Goal: Task Accomplishment & Management: Manage account settings

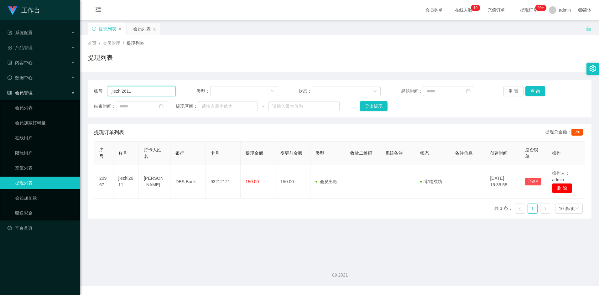
click at [146, 94] on input "jiezhi2611" at bounding box center [142, 91] width 68 height 10
paste input "Darren66"
type input "Darren66"
click at [545, 87] on div "重 置 查 询" at bounding box center [544, 91] width 82 height 10
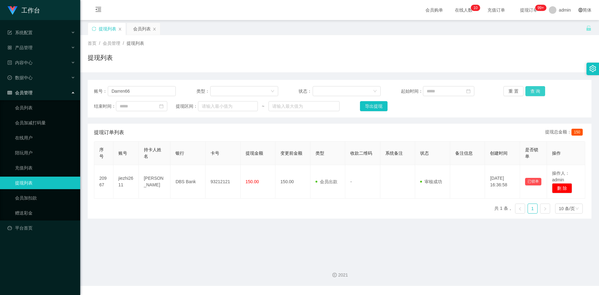
click at [540, 89] on button "查 询" at bounding box center [535, 91] width 20 height 10
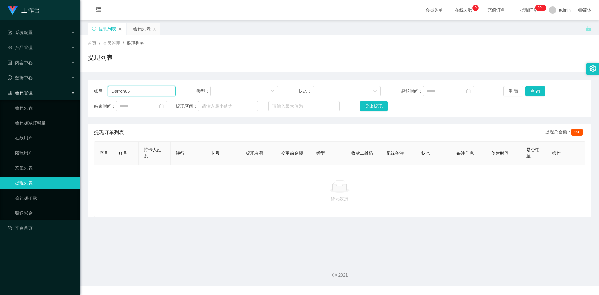
click at [139, 91] on input "Darren66" at bounding box center [142, 91] width 68 height 10
click at [528, 92] on button "查 询" at bounding box center [535, 91] width 20 height 10
click at [534, 94] on button "查 询" at bounding box center [535, 91] width 20 height 10
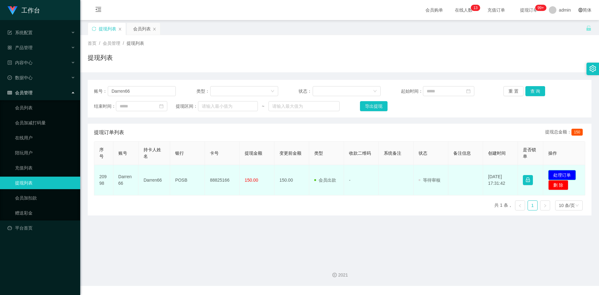
click at [559, 171] on button "处理订单" at bounding box center [562, 175] width 28 height 10
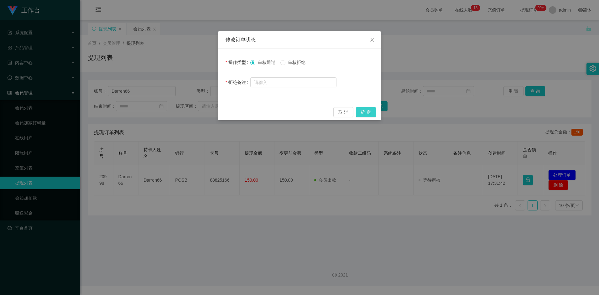
click at [371, 115] on button "确 定" at bounding box center [366, 112] width 20 height 10
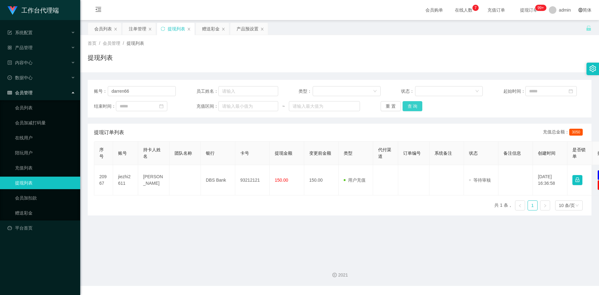
type input "darren66"
drag, startPoint x: 416, startPoint y: 108, endPoint x: 412, endPoint y: 111, distance: 4.6
click at [416, 108] on button "查 询" at bounding box center [412, 106] width 20 height 10
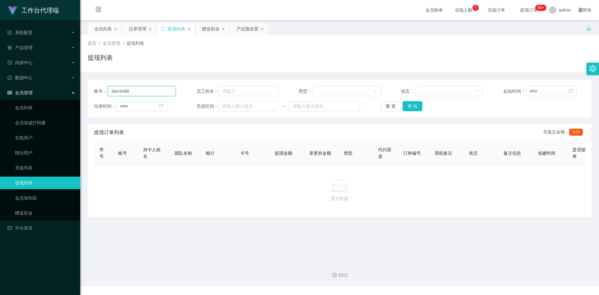
drag, startPoint x: 137, startPoint y: 92, endPoint x: 34, endPoint y: 90, distance: 104.0
click at [34, 90] on section "工作台代理端 系统配置 产品管理 产品列表 产品预设置 开奖记录 注单管理 即时注单 内容中心 数据中心 会员管理 会员列表 会员加减打码量 在线用户 陪玩用…" at bounding box center [299, 143] width 599 height 286
click at [101, 26] on div "会员列表" at bounding box center [103, 29] width 18 height 12
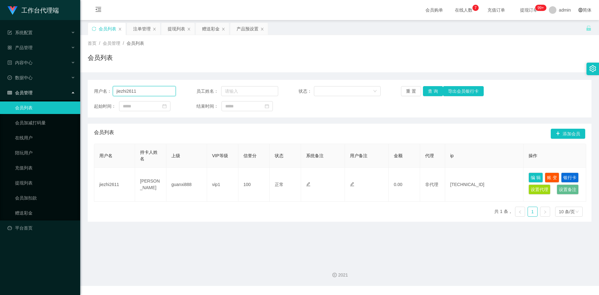
drag, startPoint x: 146, startPoint y: 92, endPoint x: 91, endPoint y: 88, distance: 55.6
click at [91, 88] on div "用户名： jiezhi2611 员工姓名： 状态： 重 置 查 询 导出会员银行卡 起始时间： 结束时间：" at bounding box center [340, 99] width 504 height 38
paste input "darren66"
type input "darren66"
click at [432, 90] on button "查 询" at bounding box center [433, 91] width 20 height 10
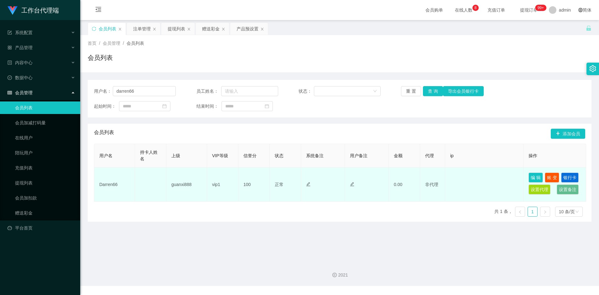
click at [114, 184] on td "Darren66" at bounding box center [114, 185] width 41 height 34
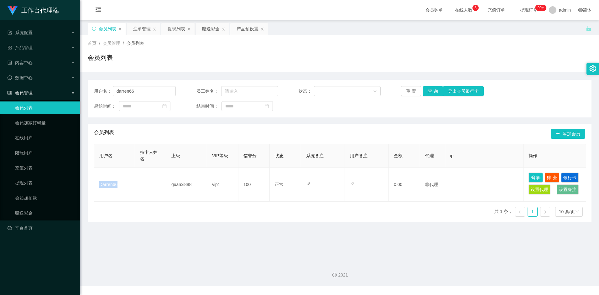
copy td "Darren66"
click at [212, 26] on div "赠送彩金" at bounding box center [211, 29] width 18 height 12
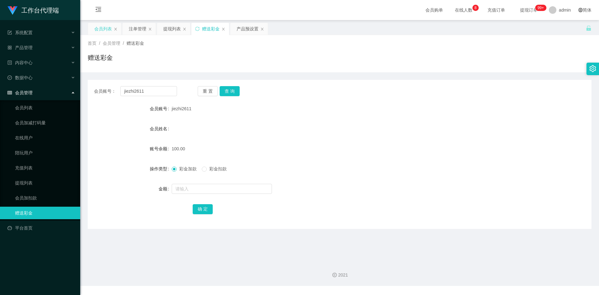
click at [105, 26] on div "会员列表" at bounding box center [103, 29] width 18 height 12
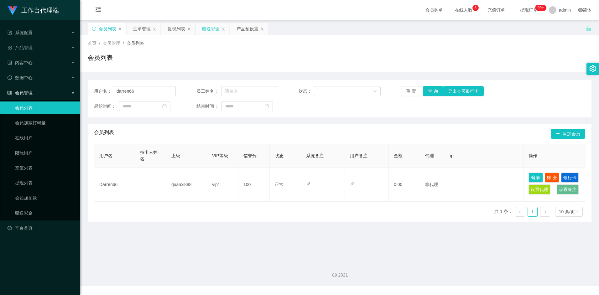
click at [208, 28] on div "赠送彩金" at bounding box center [211, 29] width 18 height 12
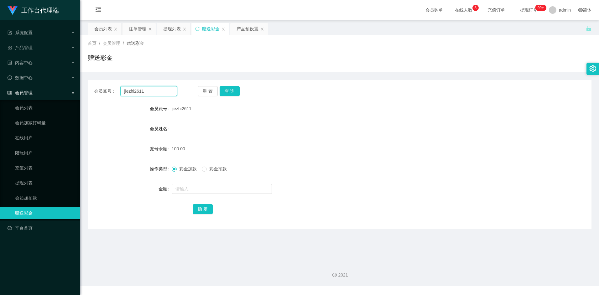
drag, startPoint x: 158, startPoint y: 91, endPoint x: 86, endPoint y: 90, distance: 71.7
click at [86, 90] on main "关闭左侧 关闭右侧 关闭其它 刷新页面 会员列表 注单管理 提现列表 赠送彩金 产品预设置 首页 / 会员管理 / 赠送彩金 / 赠送彩金 会员账号： jie…" at bounding box center [339, 138] width 519 height 237
paste input "Darren66"
type input "Darren66"
click at [226, 92] on button "查 询" at bounding box center [230, 91] width 20 height 10
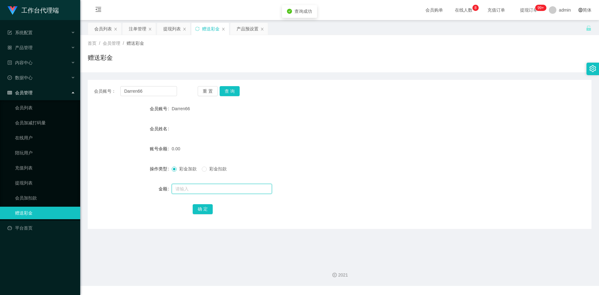
click at [196, 186] on input "text" at bounding box center [222, 189] width 100 height 10
type input "100"
click at [200, 207] on button "确 定" at bounding box center [203, 209] width 20 height 10
click at [283, 140] on form "会员账号 Darren66 会员姓名 账号余额 100.00 操作类型 彩金加款 彩金扣款 金额 确 定" at bounding box center [340, 158] width 504 height 113
click at [247, 31] on div "产品预设置" at bounding box center [247, 29] width 22 height 12
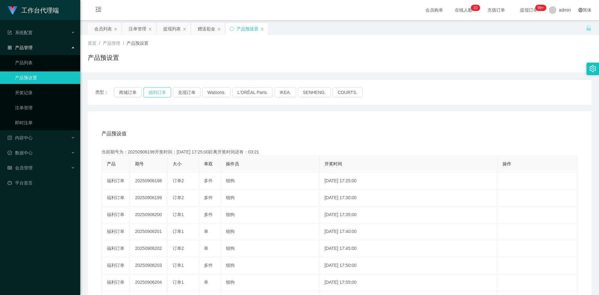
click at [167, 96] on button "福利订单" at bounding box center [157, 92] width 28 height 10
click at [137, 28] on div "注单管理" at bounding box center [138, 29] width 18 height 12
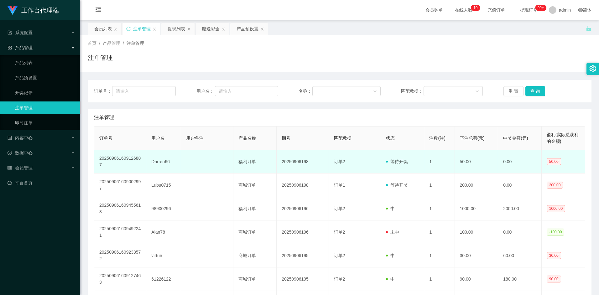
click at [165, 162] on td "Darren66" at bounding box center [163, 161] width 35 height 23
drag, startPoint x: 0, startPoint y: 0, endPoint x: 159, endPoint y: 164, distance: 228.6
click at [159, 164] on td "Darren66" at bounding box center [163, 161] width 35 height 23
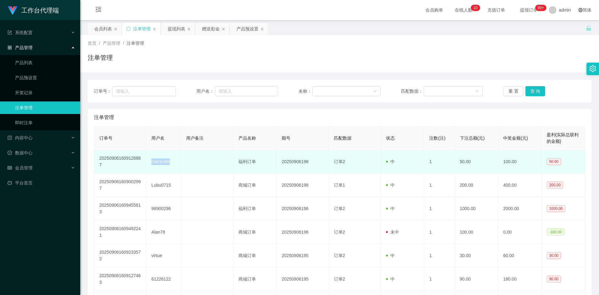
copy td "Darren66"
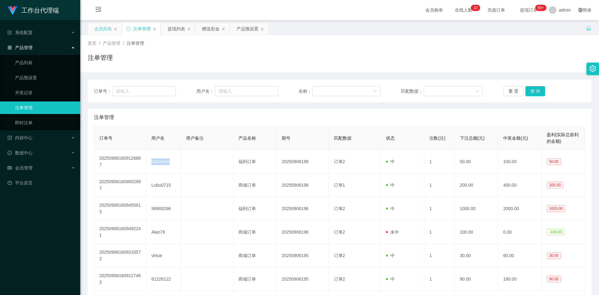
drag, startPoint x: 101, startPoint y: 30, endPoint x: 102, endPoint y: 33, distance: 3.5
click at [101, 30] on div "会员列表" at bounding box center [103, 29] width 18 height 12
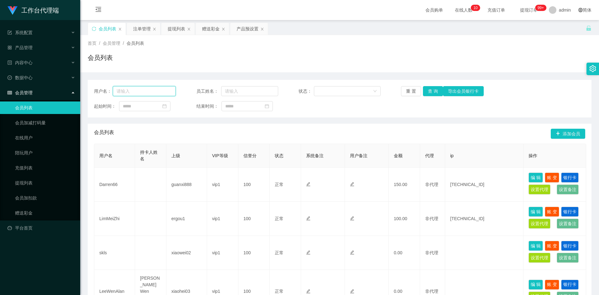
click at [143, 95] on input "text" at bounding box center [144, 91] width 63 height 10
paste input "Darren66"
type input "Darren66"
click at [433, 91] on button "查 询" at bounding box center [433, 91] width 20 height 10
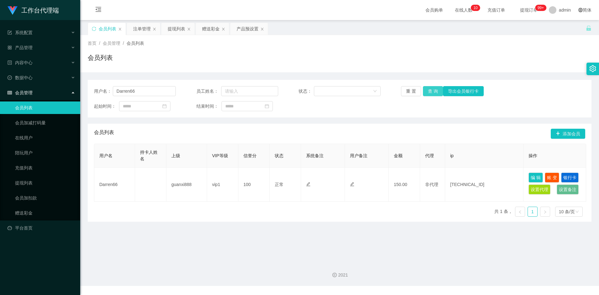
click at [424, 93] on button "查 询" at bounding box center [433, 91] width 20 height 10
click at [144, 90] on input "Darren66" at bounding box center [144, 91] width 63 height 10
drag, startPoint x: 169, startPoint y: 29, endPoint x: 173, endPoint y: 39, distance: 11.0
click at [169, 29] on div "提现列表" at bounding box center [177, 29] width 18 height 12
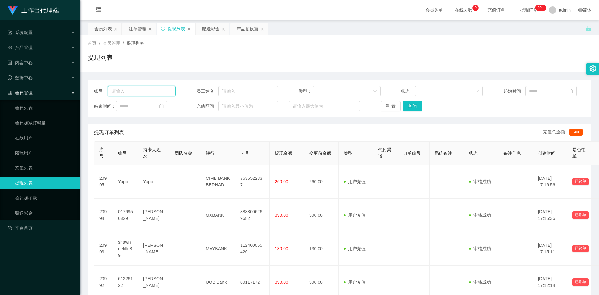
click at [146, 90] on input "text" at bounding box center [142, 91] width 68 height 10
paste input "Darren66"
type input "Darren66"
click at [421, 108] on button "查 询" at bounding box center [412, 106] width 20 height 10
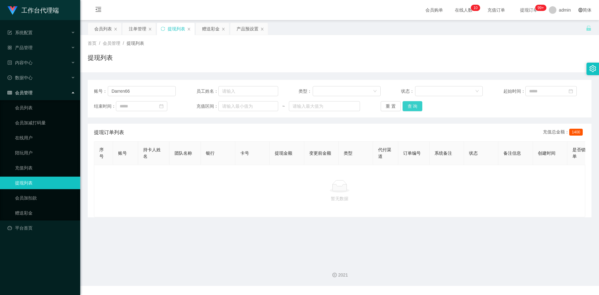
click at [419, 109] on button "查 询" at bounding box center [412, 106] width 20 height 10
drag, startPoint x: 142, startPoint y: 91, endPoint x: 94, endPoint y: 91, distance: 47.6
click at [94, 91] on div "账号： Darren66" at bounding box center [135, 91] width 82 height 10
drag, startPoint x: 103, startPoint y: 24, endPoint x: 106, endPoint y: 27, distance: 4.2
click at [103, 24] on div "会员列表" at bounding box center [103, 29] width 18 height 12
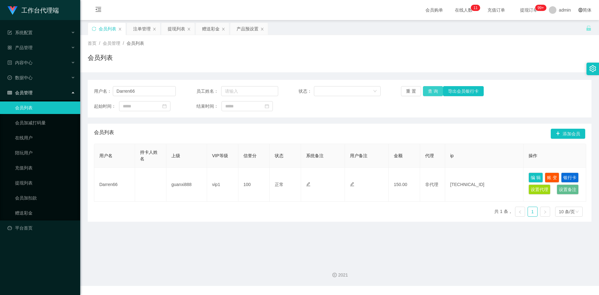
click at [430, 93] on button "查 询" at bounding box center [433, 91] width 20 height 10
click at [178, 29] on div "提现列表" at bounding box center [177, 29] width 18 height 12
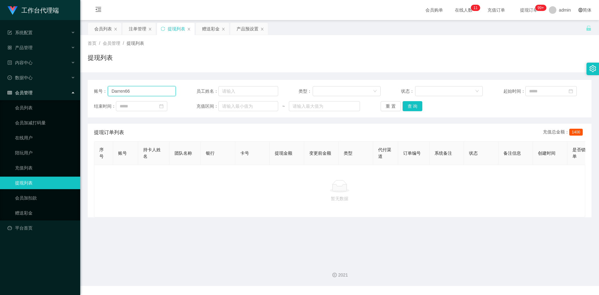
click at [143, 91] on input "Darren66" at bounding box center [142, 91] width 68 height 10
click at [419, 108] on button "查 询" at bounding box center [412, 106] width 20 height 10
drag, startPoint x: 152, startPoint y: 92, endPoint x: 59, endPoint y: 91, distance: 92.7
click at [59, 91] on section "工作台代理端 系统配置 产品管理 产品列表 产品预设置 开奖记录 注单管理 即时注单 内容中心 数据中心 会员管理 会员列表 会员加减打码量 在线用户 陪玩用…" at bounding box center [299, 143] width 599 height 286
click at [408, 102] on button "查 询" at bounding box center [412, 106] width 20 height 10
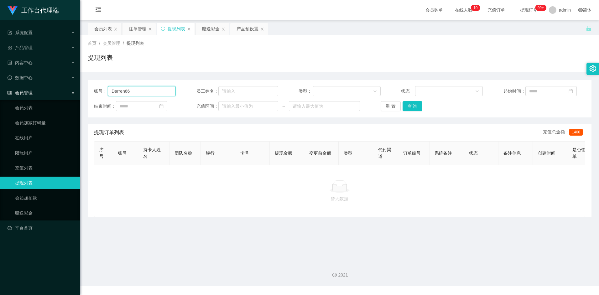
click at [138, 89] on input "Darren66" at bounding box center [142, 91] width 68 height 10
paste input "6122770"
type input "6122770"
click at [102, 29] on div "会员列表" at bounding box center [103, 29] width 18 height 12
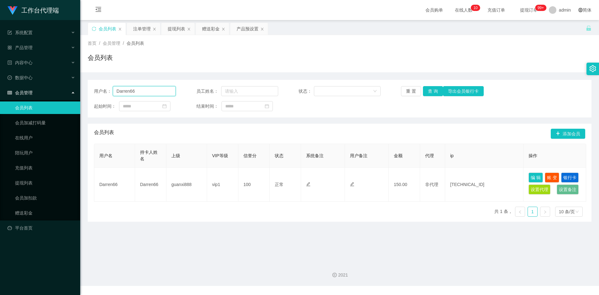
click at [145, 92] on input "Darren66" at bounding box center [144, 91] width 63 height 10
paste input "6122770"
type input "6122770"
click at [430, 87] on button "查 询" at bounding box center [433, 91] width 20 height 10
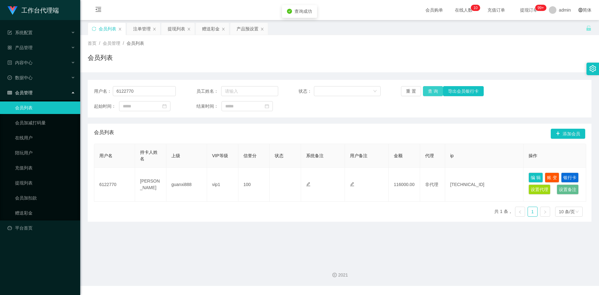
click at [435, 93] on button "查 询" at bounding box center [433, 91] width 20 height 10
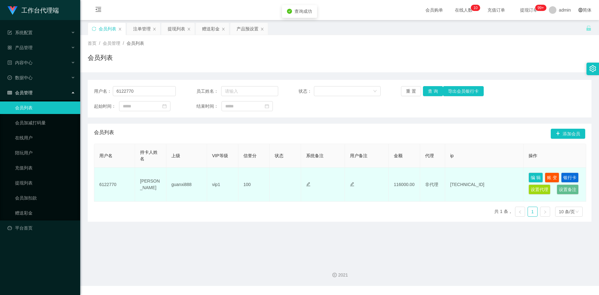
click at [231, 184] on td "vip1" at bounding box center [222, 185] width 31 height 34
click at [240, 188] on td "100" at bounding box center [253, 185] width 31 height 34
click at [403, 186] on td "116000.00" at bounding box center [404, 185] width 31 height 34
